Goal: Browse casually

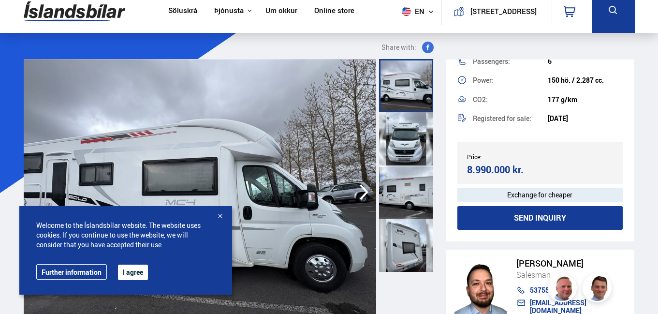
scroll to position [54, 0]
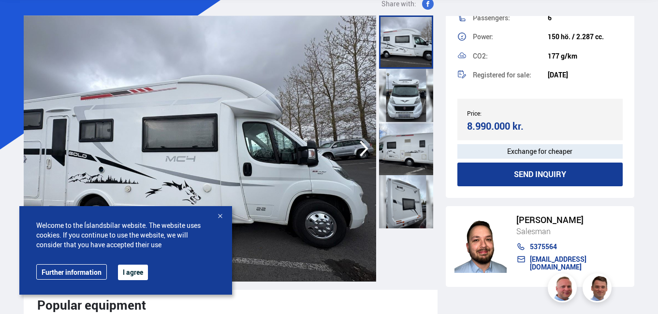
click at [360, 145] on icon "button" at bounding box center [363, 148] width 19 height 23
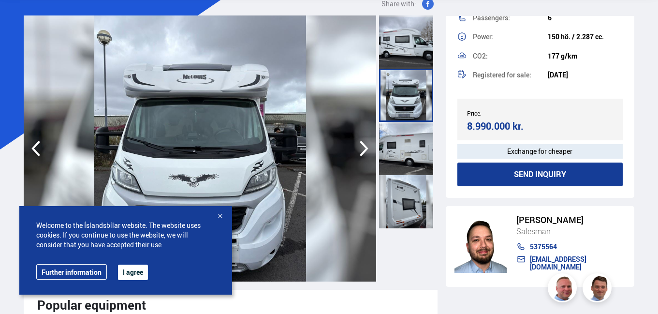
click at [130, 274] on button "I agree" at bounding box center [133, 271] width 30 height 15
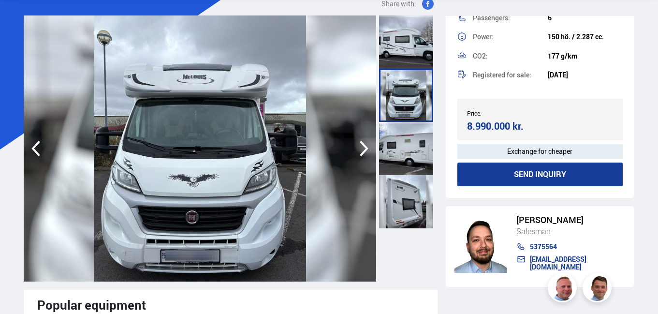
click at [362, 150] on icon "button" at bounding box center [363, 148] width 19 height 23
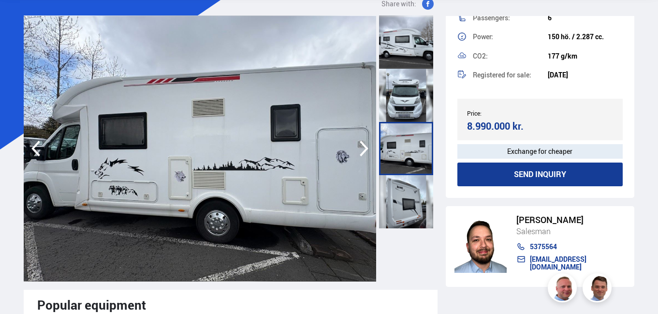
click at [362, 150] on icon "button" at bounding box center [363, 148] width 19 height 23
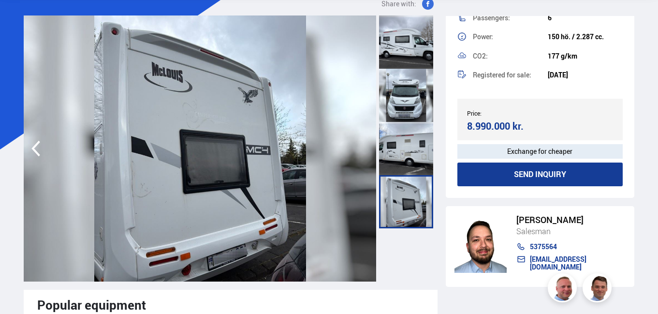
click at [362, 150] on img at bounding box center [200, 148] width 353 height 266
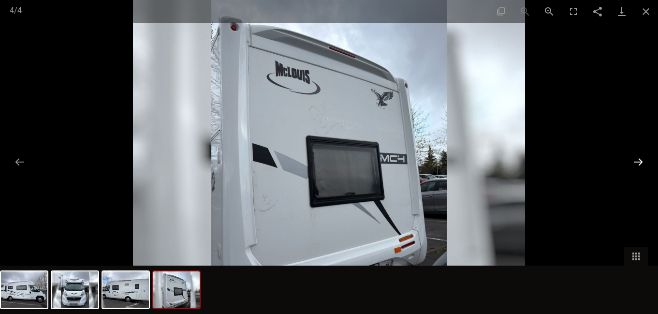
click at [636, 165] on button "Next slide" at bounding box center [638, 161] width 20 height 19
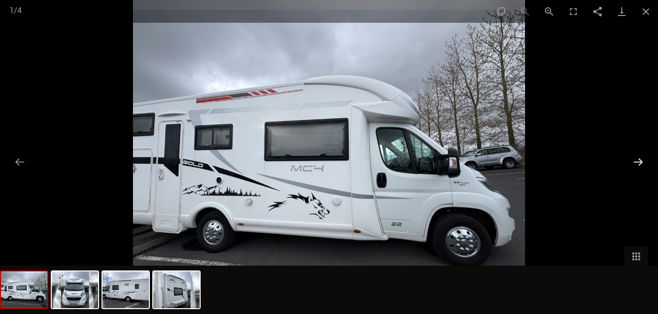
click at [636, 165] on button "Next slide" at bounding box center [638, 161] width 20 height 19
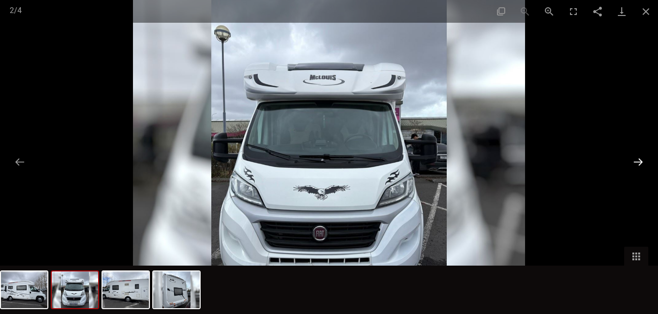
click at [636, 165] on button "Next slide" at bounding box center [638, 161] width 20 height 19
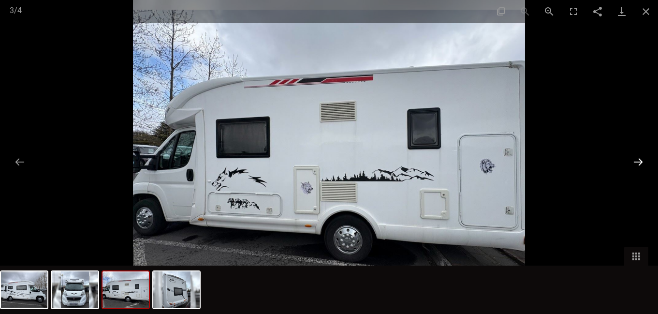
click at [636, 165] on button "Next slide" at bounding box center [638, 161] width 20 height 19
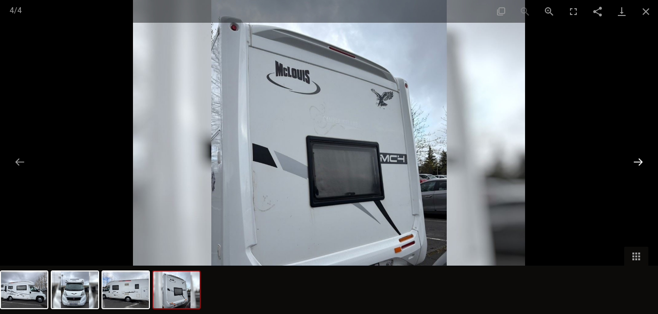
click at [636, 165] on button "Next slide" at bounding box center [638, 161] width 20 height 19
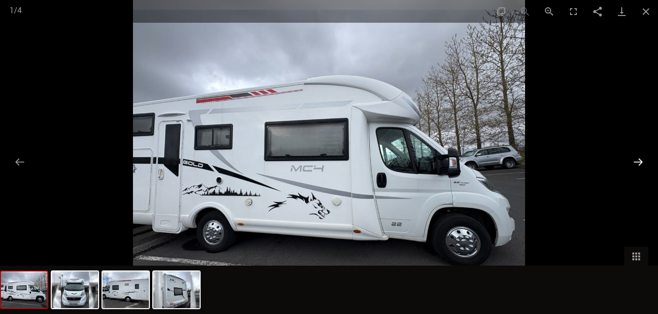
click at [636, 165] on button "Next slide" at bounding box center [638, 161] width 20 height 19
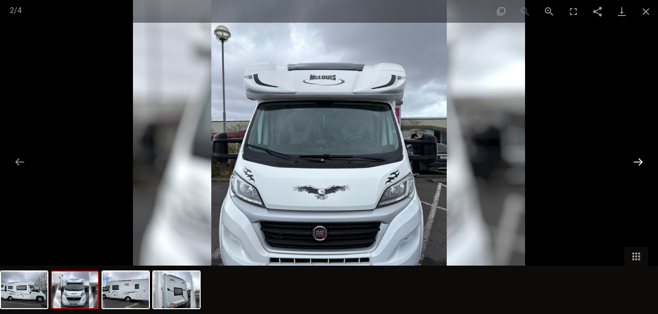
click at [636, 165] on button "Next slide" at bounding box center [638, 161] width 20 height 19
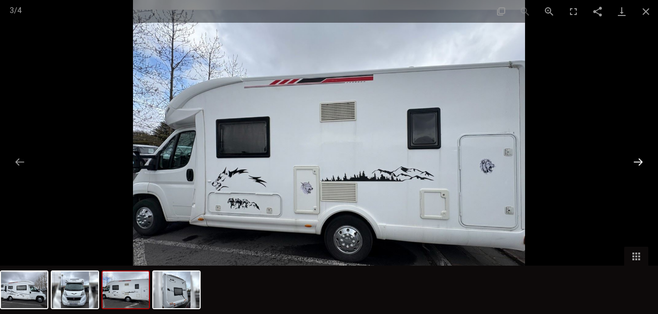
click at [636, 165] on button "Next slide" at bounding box center [638, 161] width 20 height 19
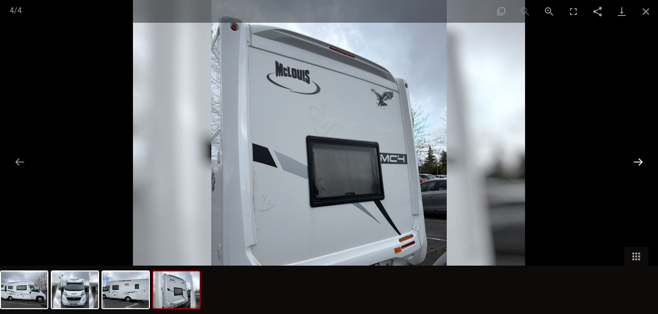
click at [636, 165] on button "Next slide" at bounding box center [638, 161] width 20 height 19
